Goal: Find contact information: Find contact information

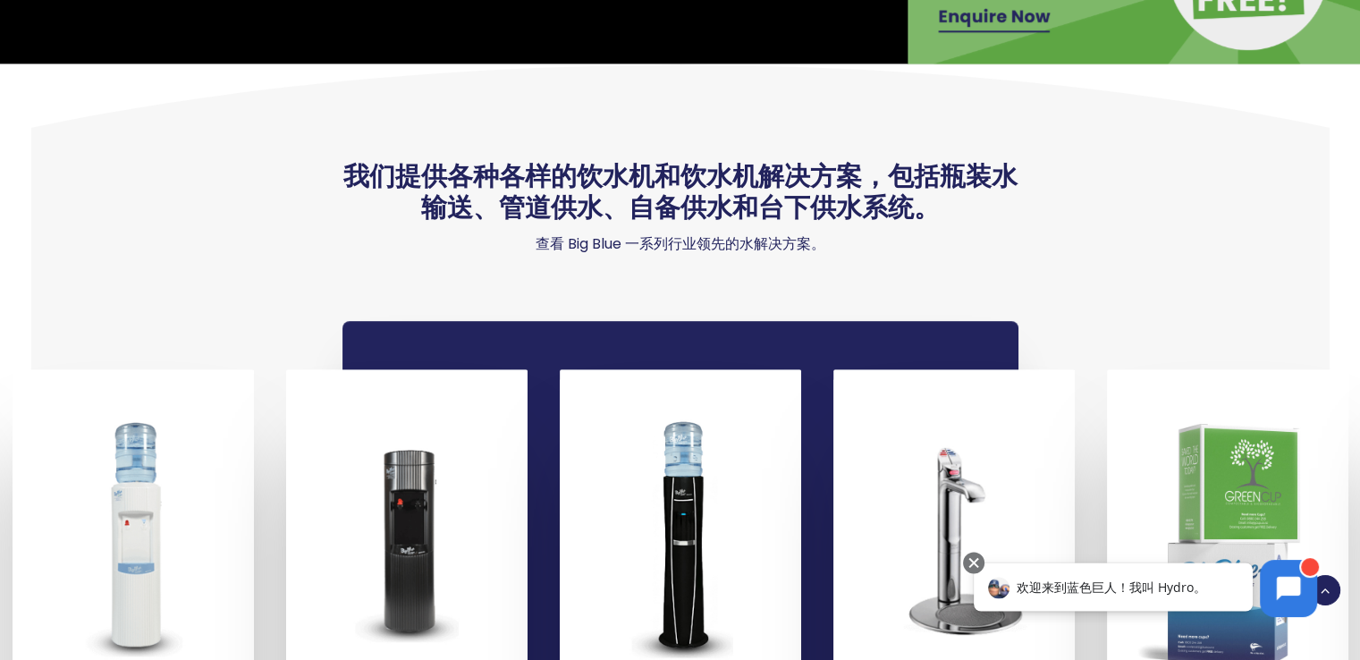
scroll to position [715, 0]
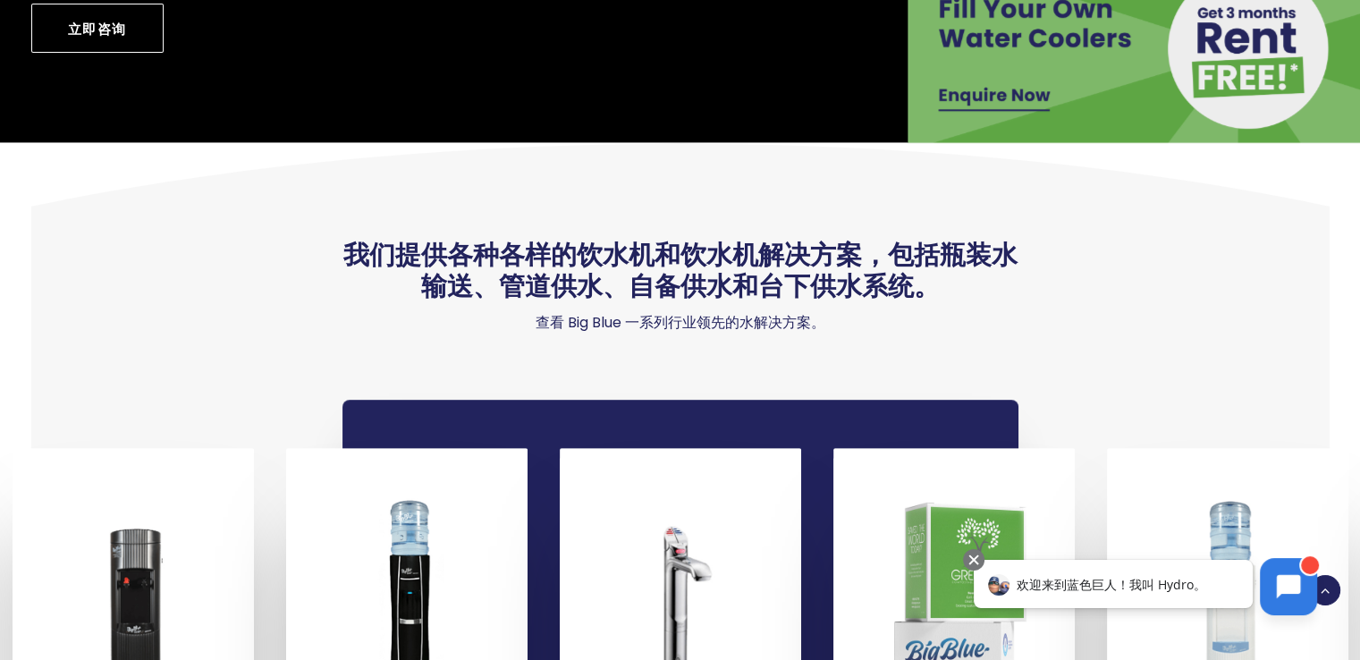
drag, startPoint x: 1274, startPoint y: 591, endPoint x: 1266, endPoint y: 967, distance: 375.6
click at [1275, 591] on button at bounding box center [1288, 586] width 57 height 57
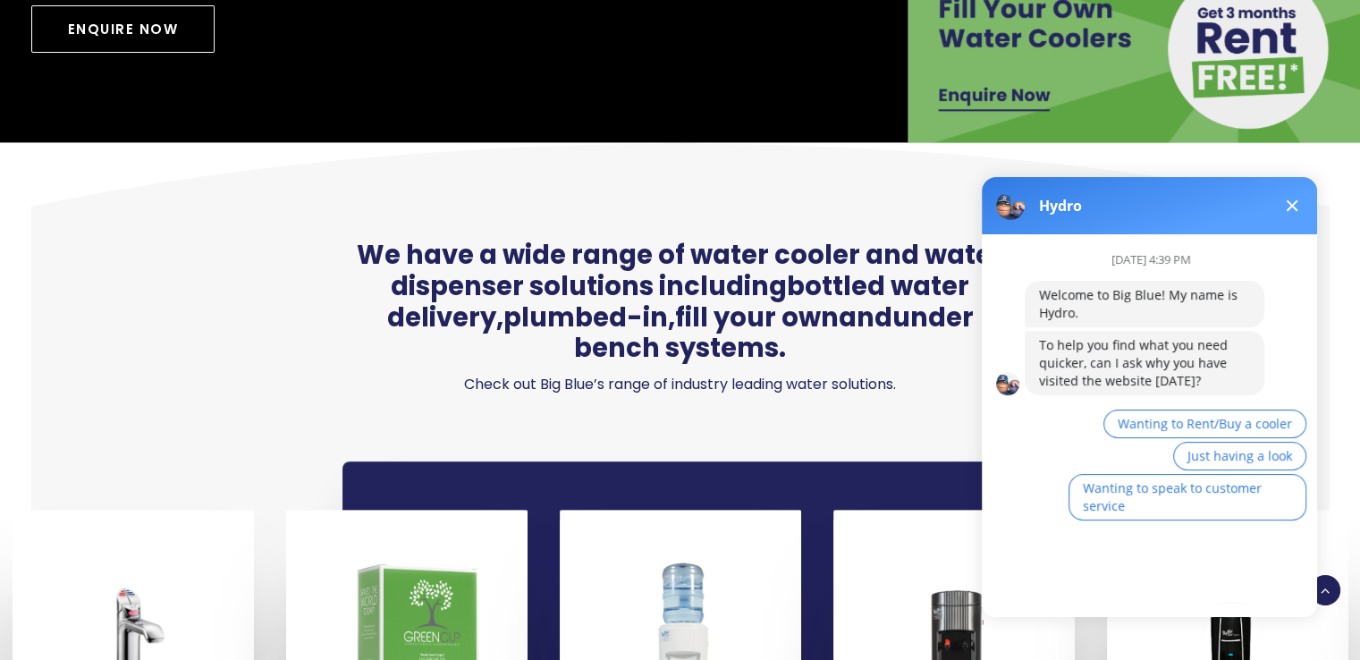
click at [1060, 357] on div "To help you find what you need quicker, can I ask why you have visited the webs…" at bounding box center [1144, 363] width 211 height 54
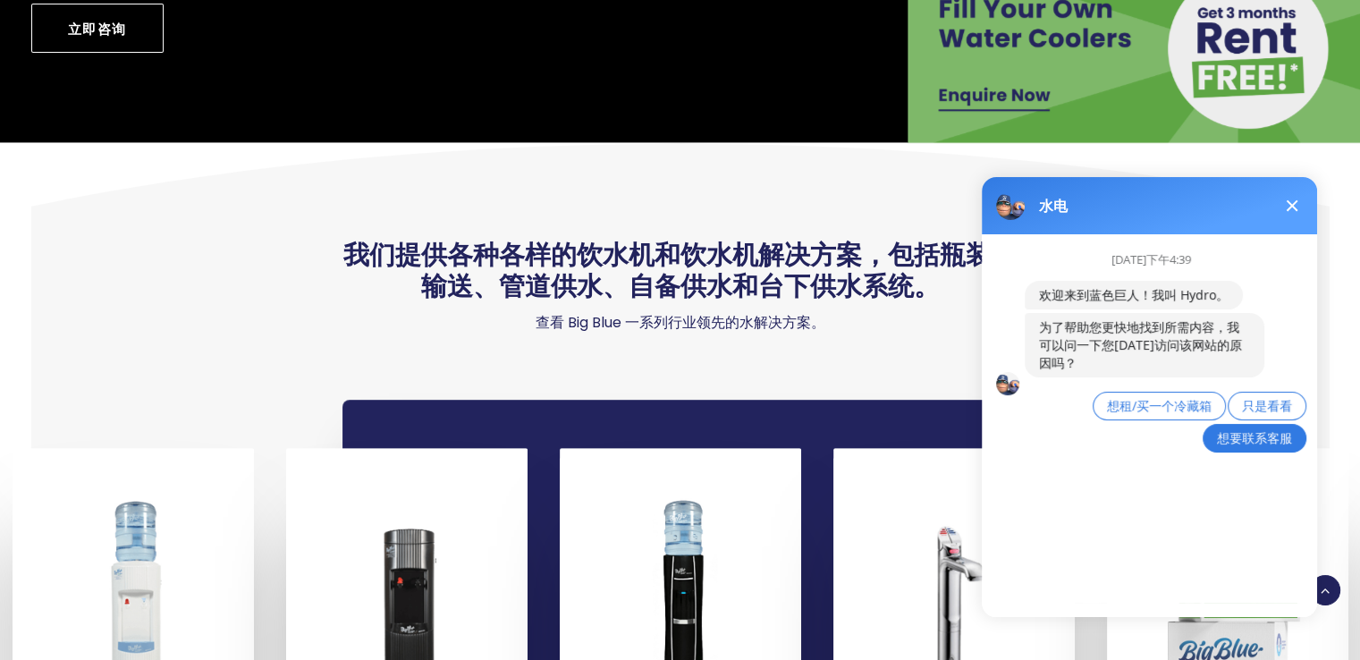
click at [1229, 435] on font "想要联系客服" at bounding box center [1254, 437] width 75 height 17
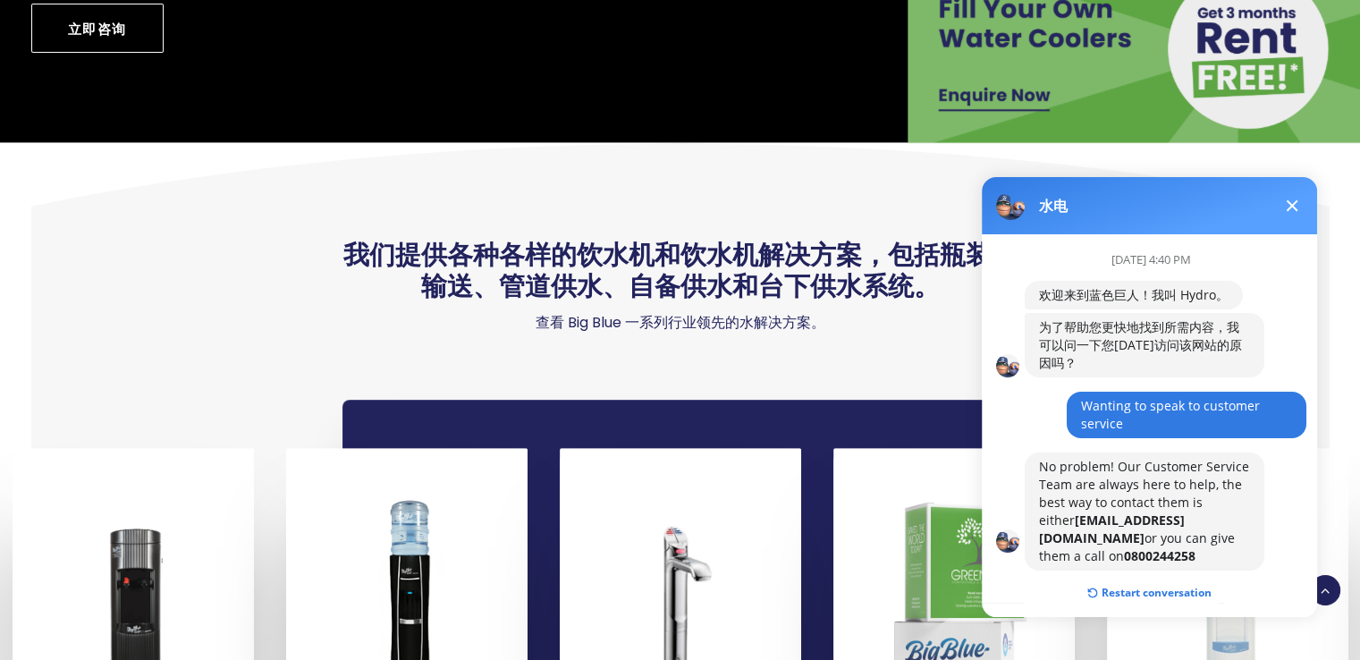
drag, startPoint x: 1042, startPoint y: 464, endPoint x: 1235, endPoint y: 540, distance: 207.6
click at [1237, 541] on div "No problem! Our Customer Service Team are always here to help, the best way to …" at bounding box center [1144, 511] width 211 height 107
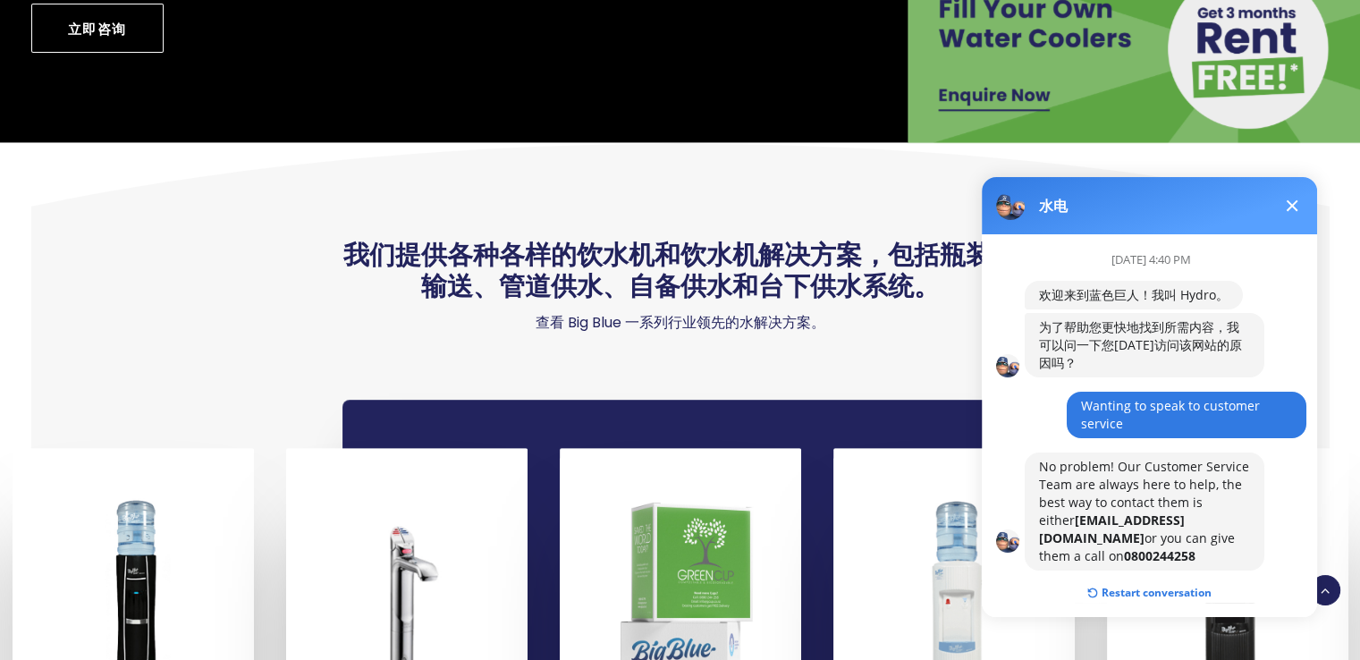
copy div "No problem! Our Customer Service Team are always here to help, the best way to …"
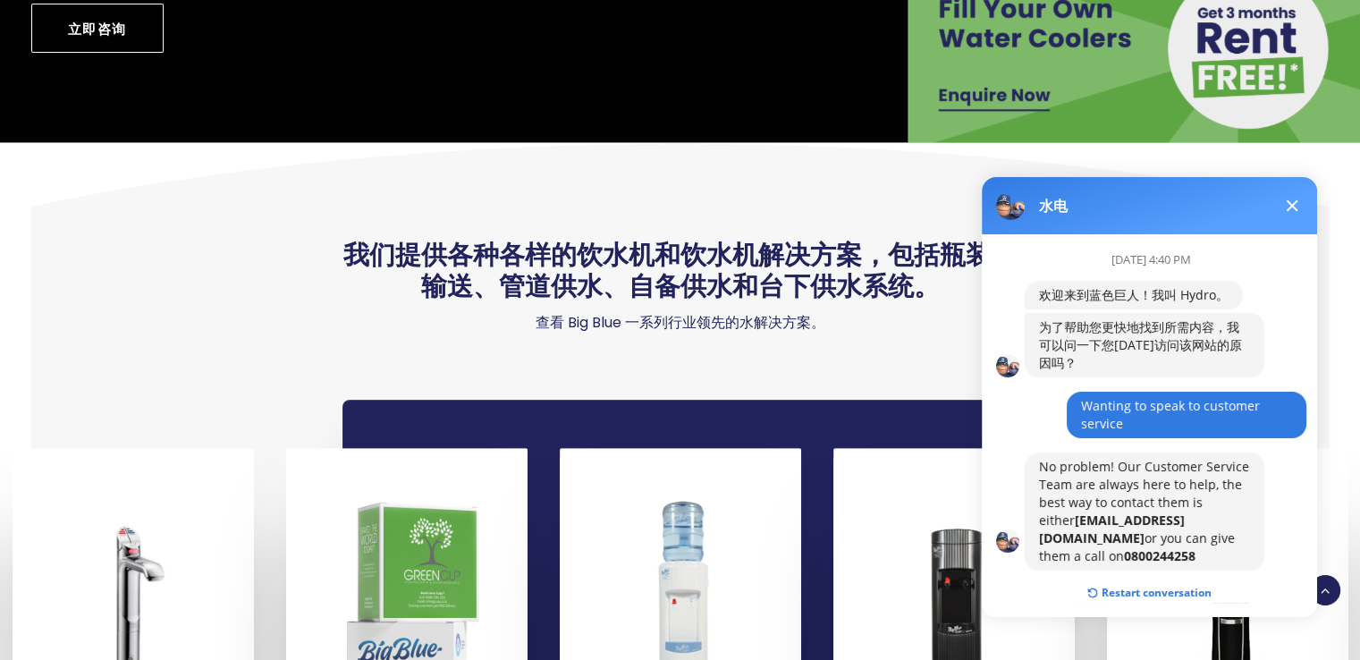
click at [1017, 482] on div "[DATE] 4:40 PM 欢迎来到蓝色巨人！我叫 Hydro。 为了帮助您更快地找到所需内容，我可以问一下您[DATE]访问该网站的原因吗？ Wantin…" at bounding box center [1157, 418] width 351 height 368
drag, startPoint x: 1038, startPoint y: 521, endPoint x: 1181, endPoint y: 515, distance: 143.2
click at [1181, 515] on div "No problem! Our Customer Service Team are always here to help, the best way to …" at bounding box center [1144, 511] width 211 height 107
copy b "[EMAIL_ADDRESS][DOMAIN_NAME]"
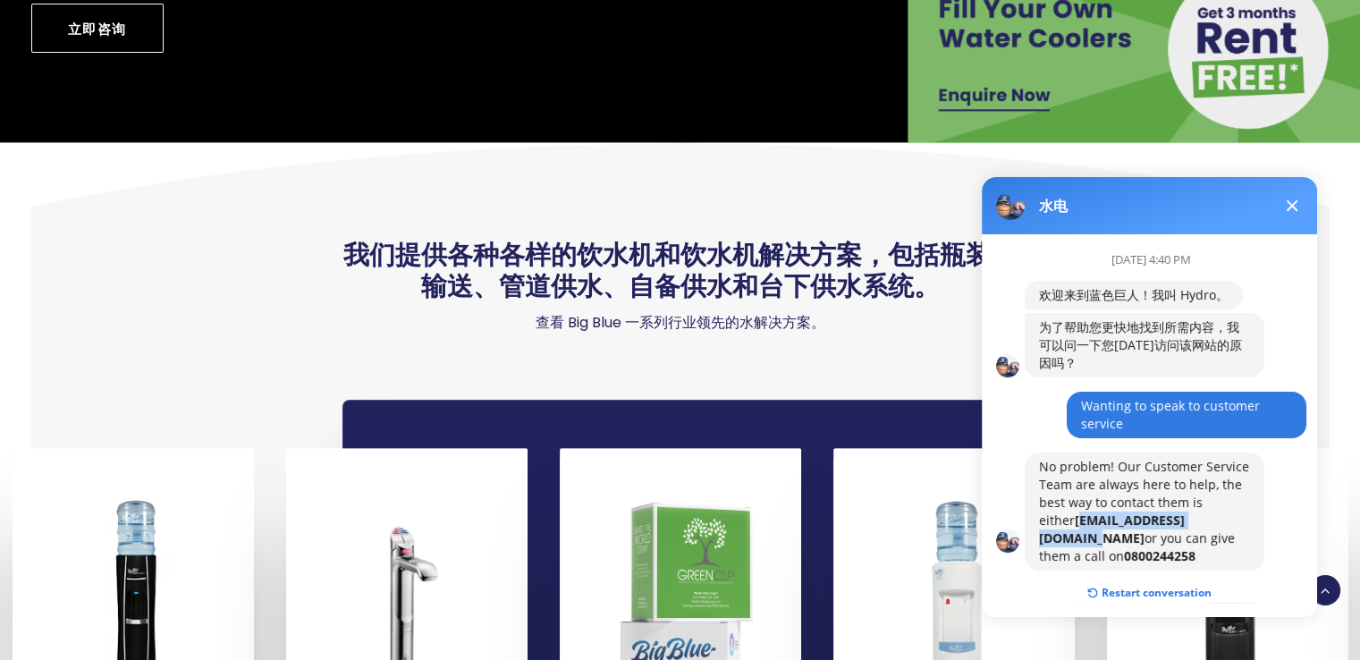
drag, startPoint x: 1150, startPoint y: 536, endPoint x: 1229, endPoint y: 534, distance: 79.6
click at [1229, 534] on div "No problem! Our Customer Service Team are always here to help, the best way to …" at bounding box center [1144, 511] width 211 height 107
copy b "0800244258"
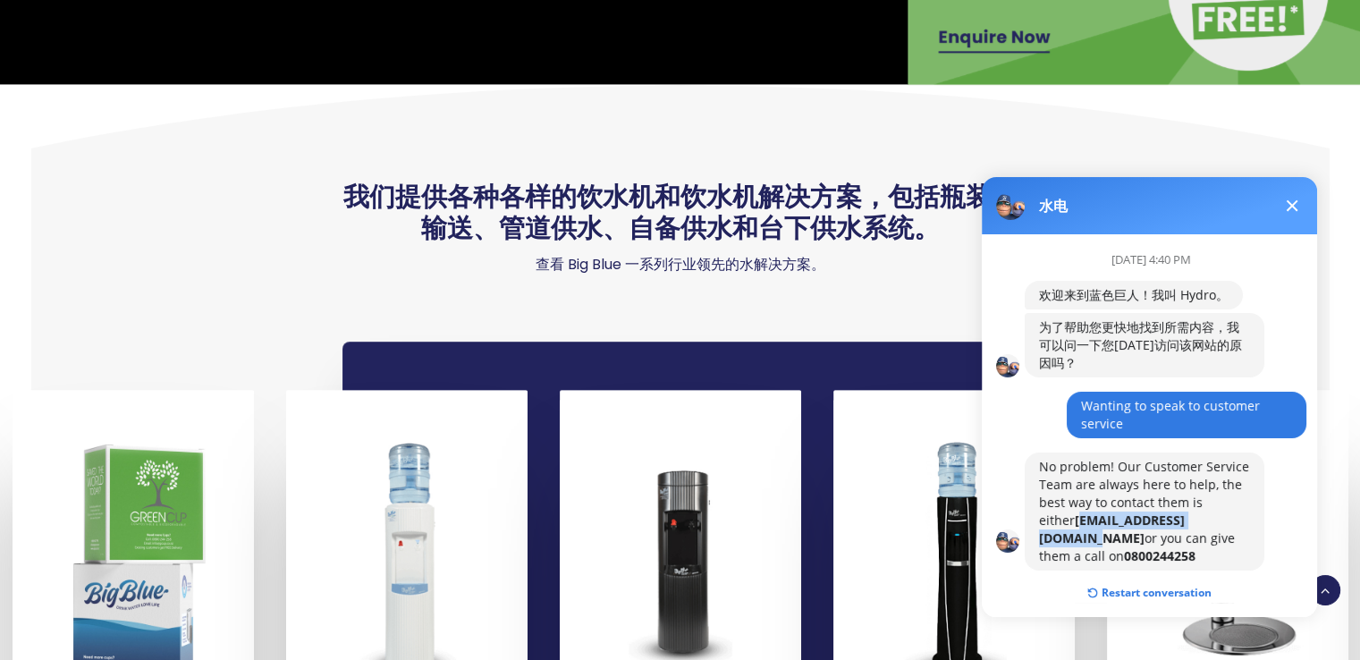
scroll to position [805, 0]
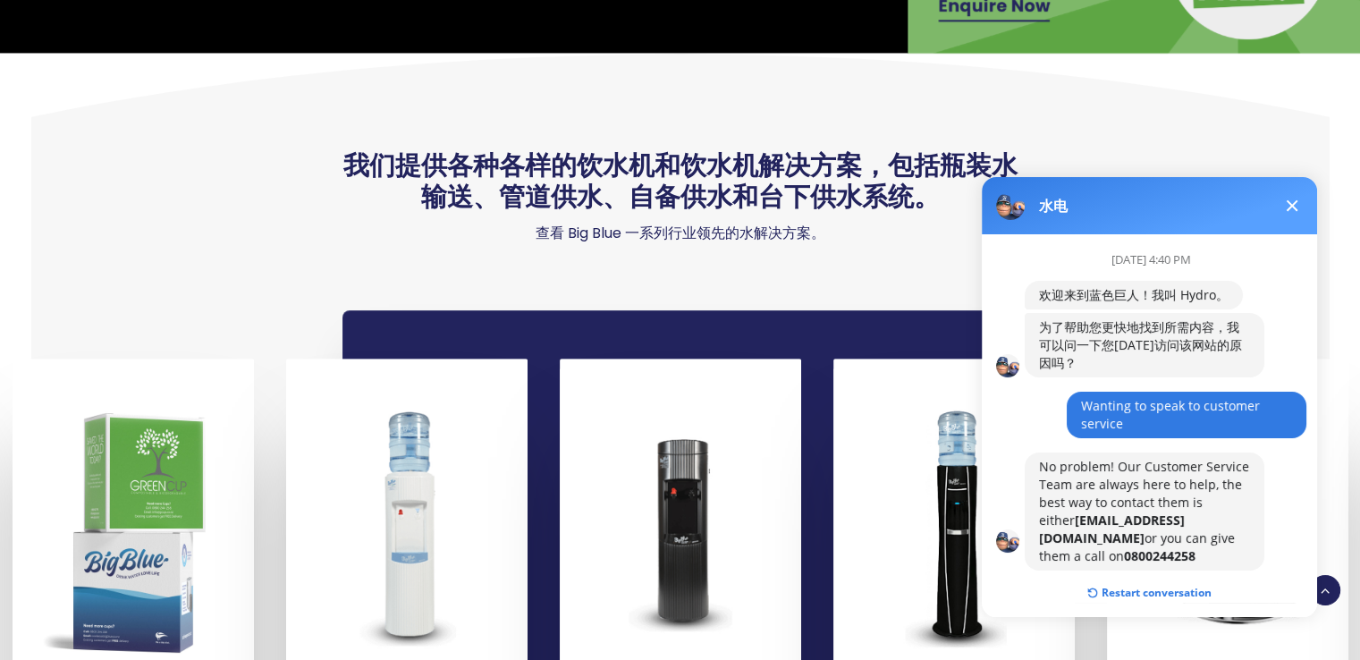
click at [1260, 472] on div "No problem! Our Customer Service Team are always here to help, the best way to …" at bounding box center [1145, 511] width 240 height 118
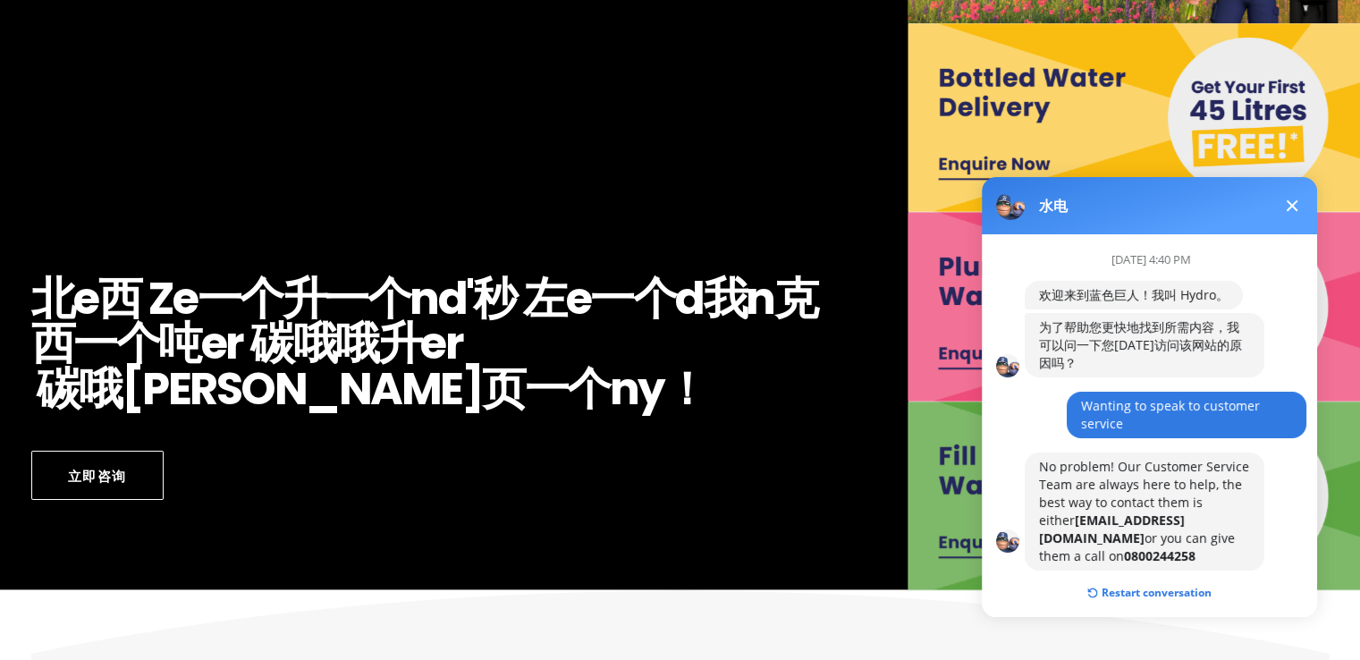
scroll to position [0, 0]
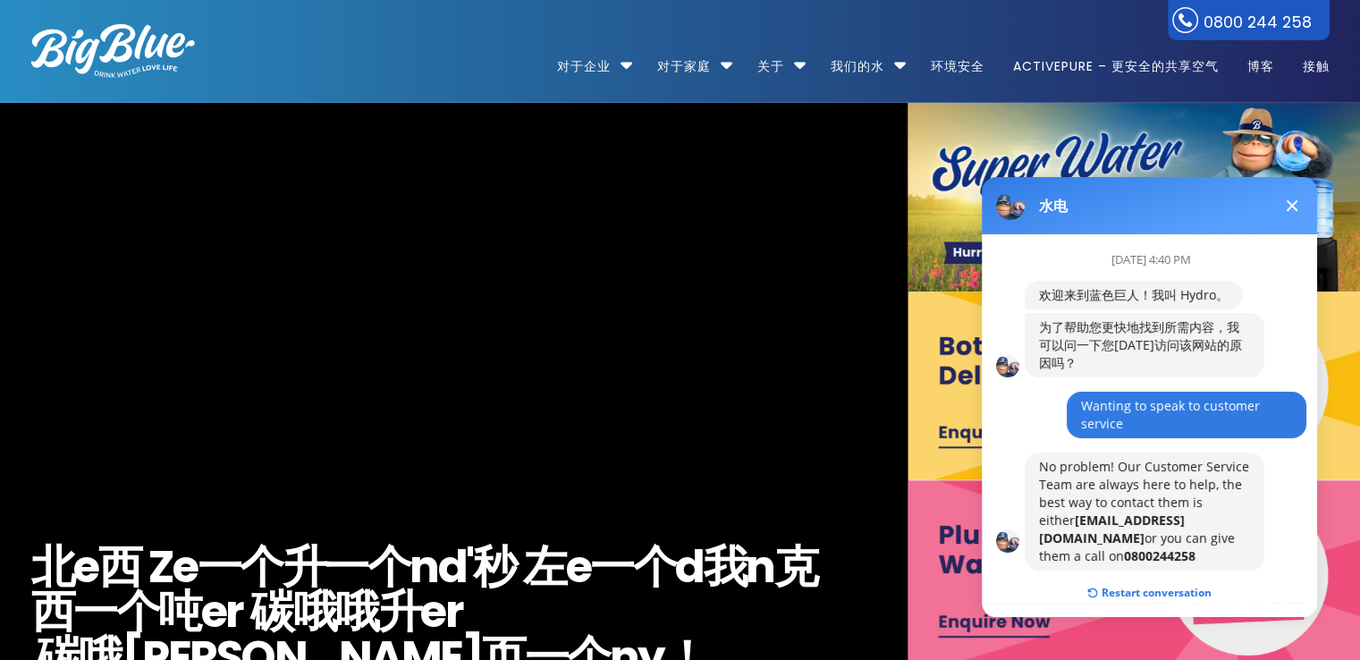
click at [1299, 199] on button at bounding box center [1291, 205] width 21 height 21
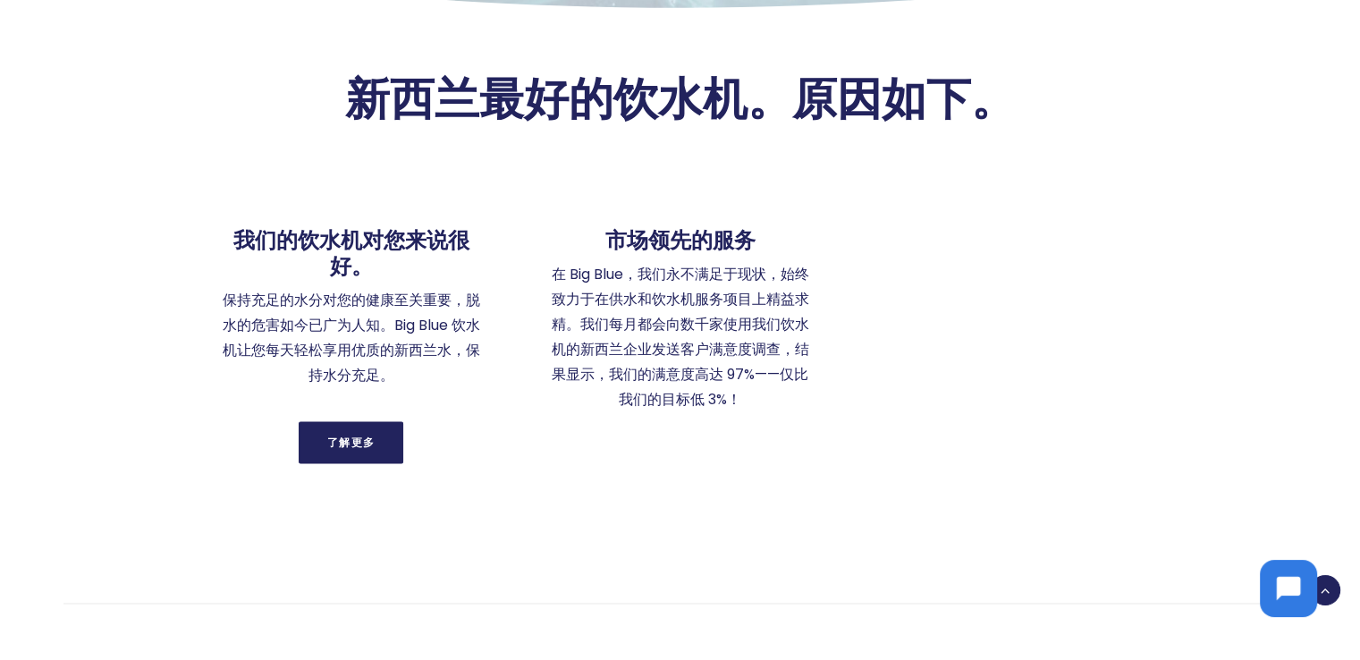
scroll to position [2951, 0]
